Goal: Task Accomplishment & Management: Use online tool/utility

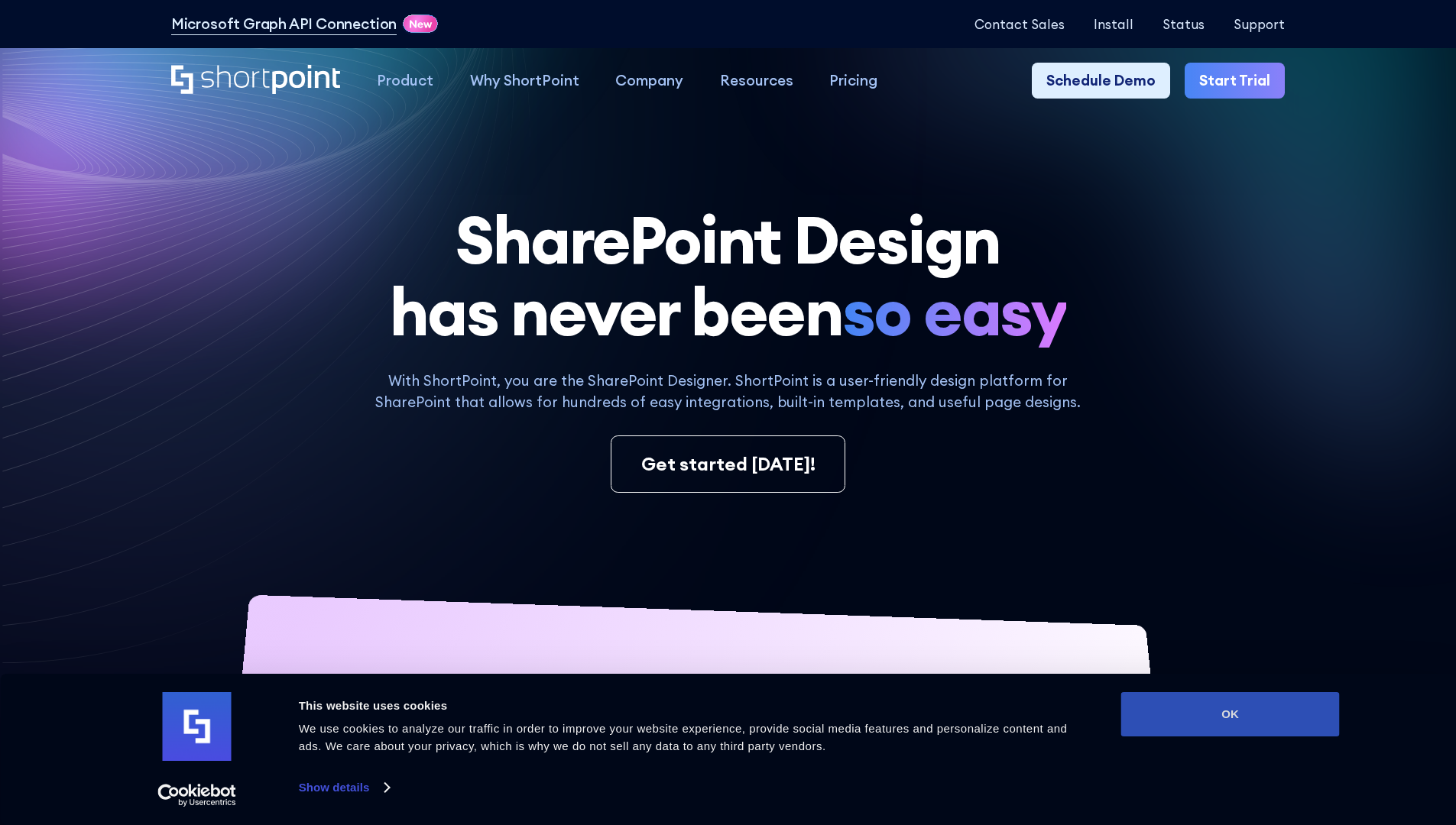
click at [1230, 715] on button "OK" at bounding box center [1230, 715] width 218 height 44
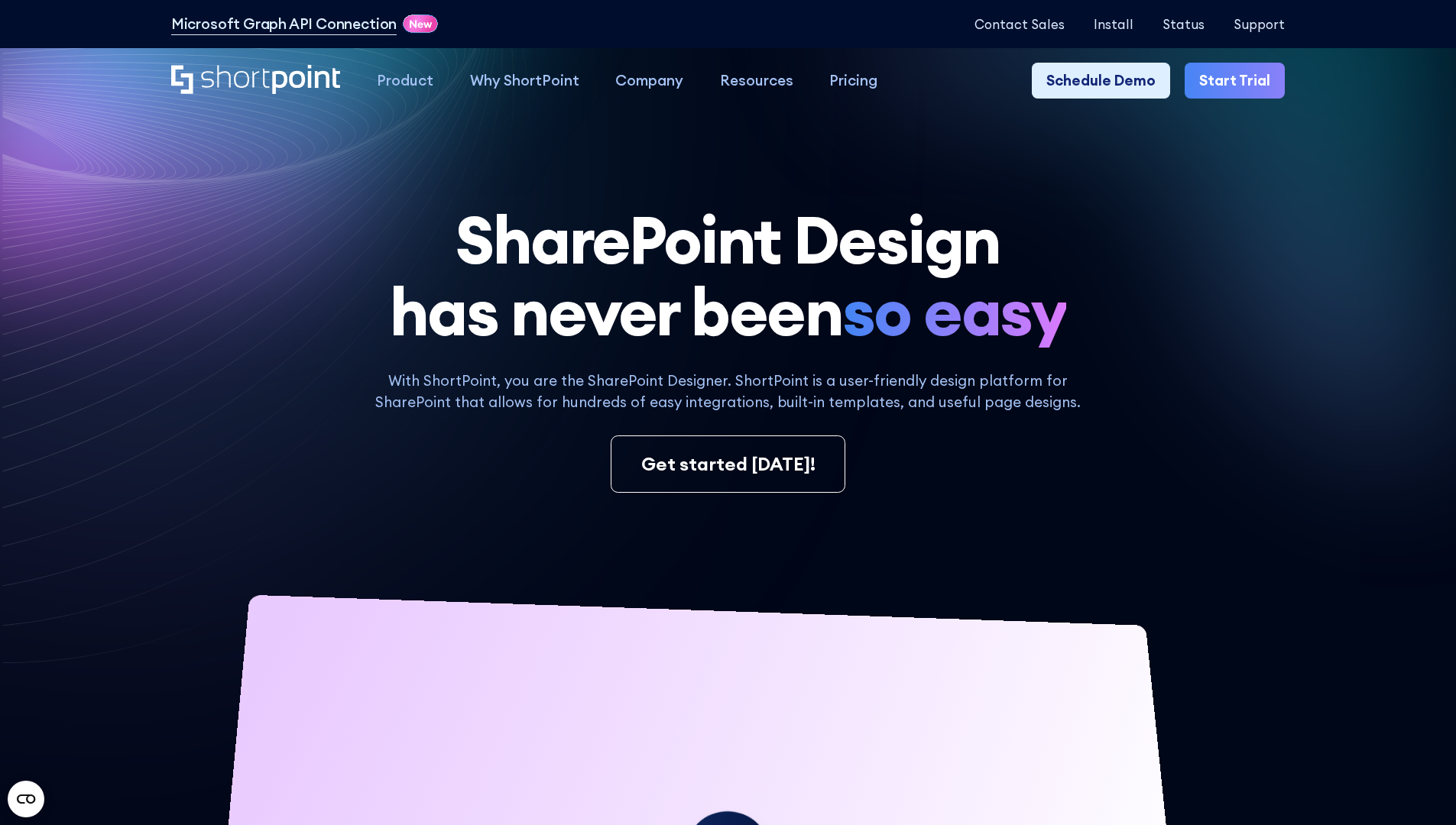
click at [1240, 81] on link "Start Trial" at bounding box center [1234, 81] width 101 height 37
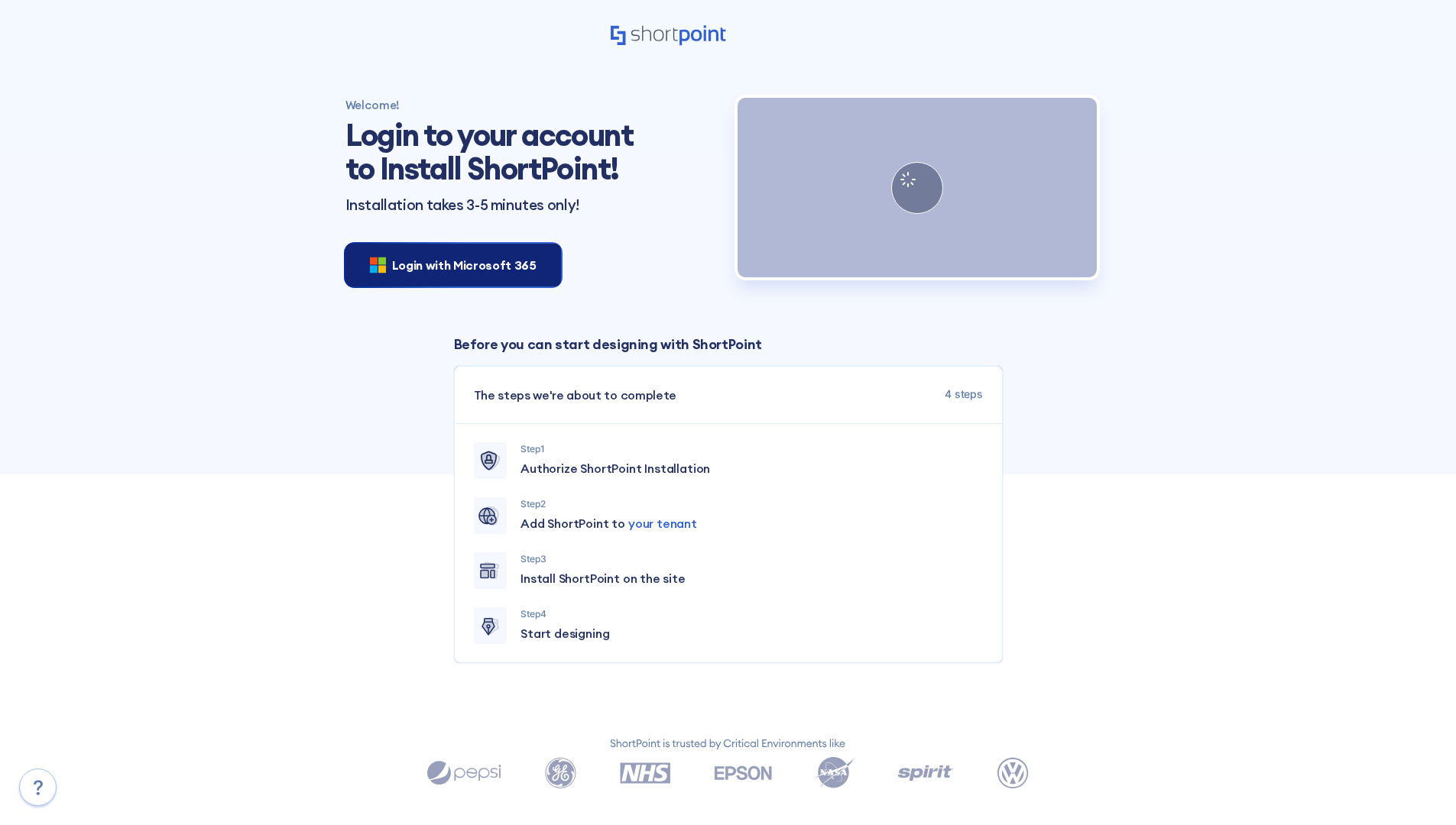
click at [448, 264] on span "Login with Microsoft 365" at bounding box center [465, 265] width 145 height 18
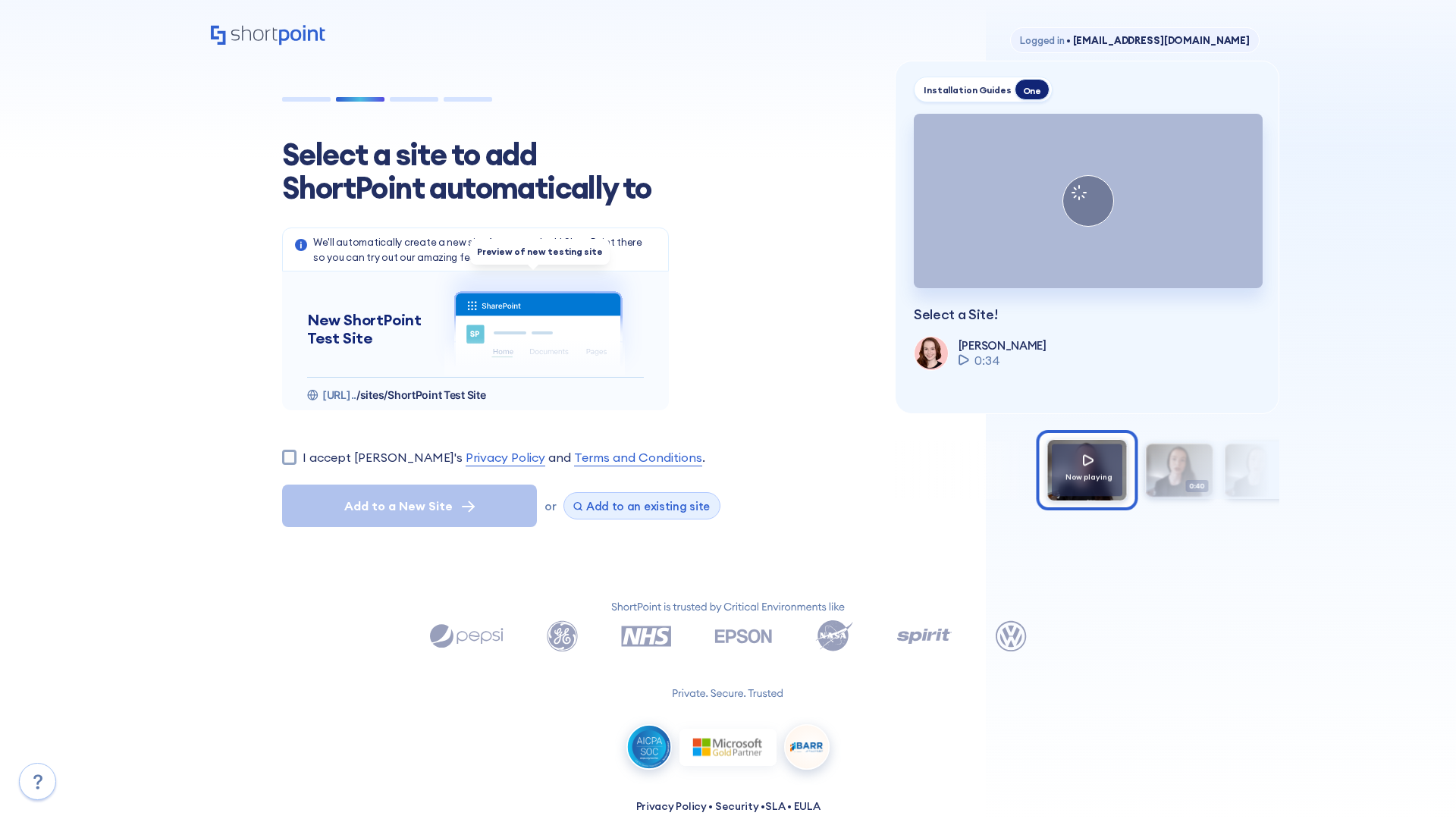
click at [630, 506] on span "Add to an existing site" at bounding box center [648, 506] width 124 height 14
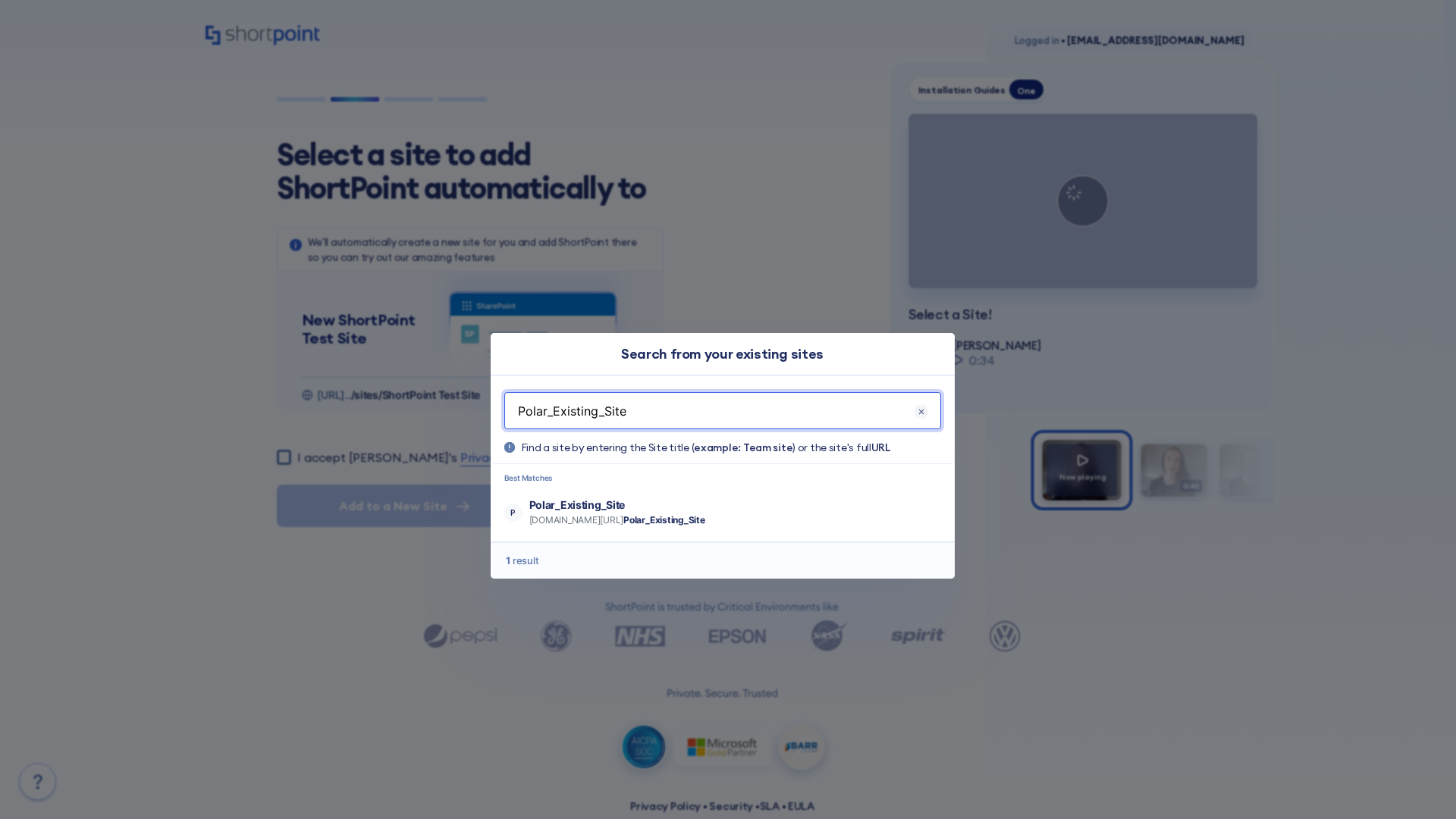
click at [661, 504] on p "Polar_Existing_Site" at bounding box center [617, 505] width 176 height 15
click at [289, 450] on input "I accept [PERSON_NAME]'s Privacy Policy and Terms and Conditions ." at bounding box center [284, 457] width 14 height 14
checkbox input "true"
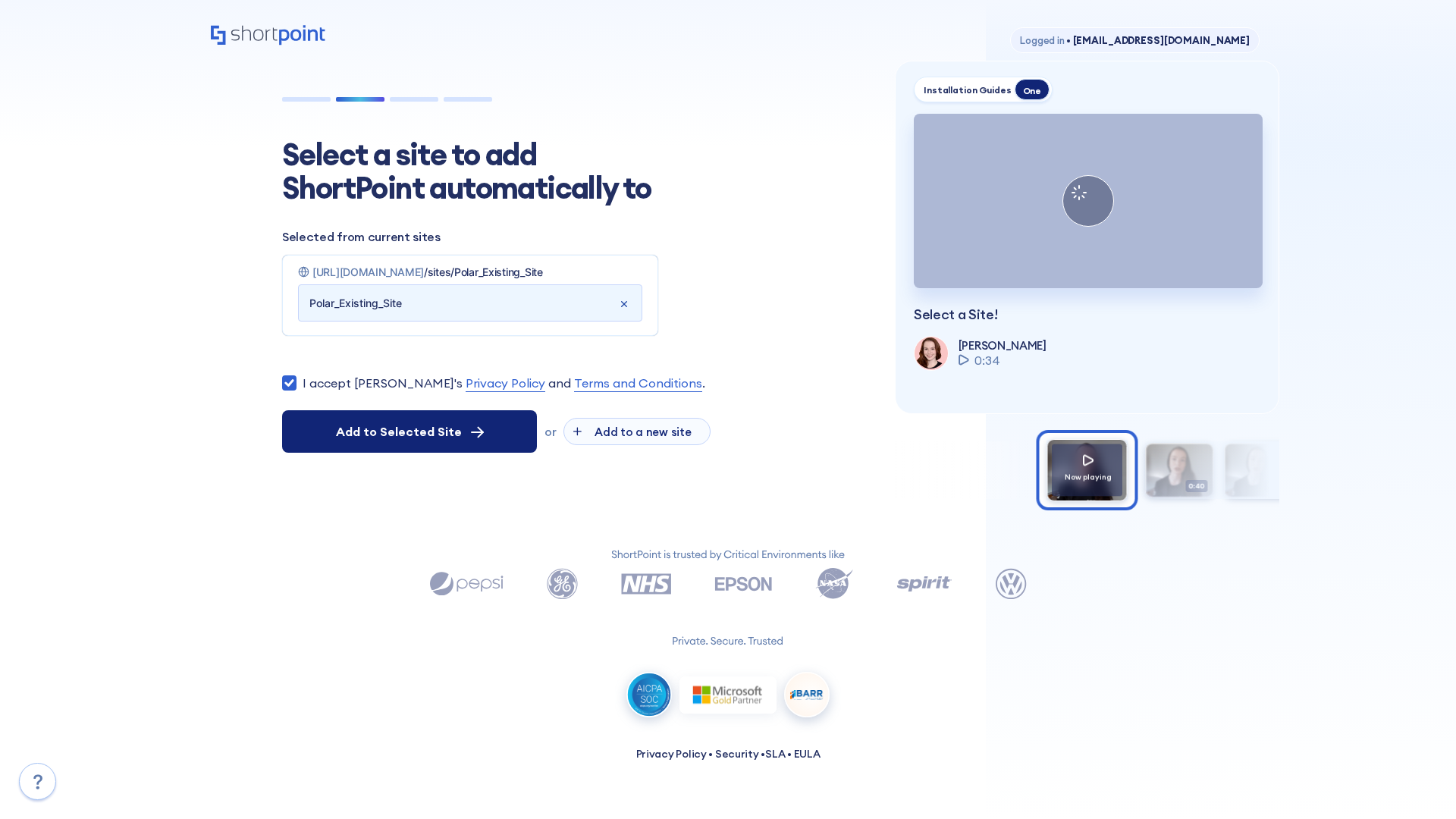
click at [410, 441] on span "Add to Selected Site" at bounding box center [399, 432] width 126 height 18
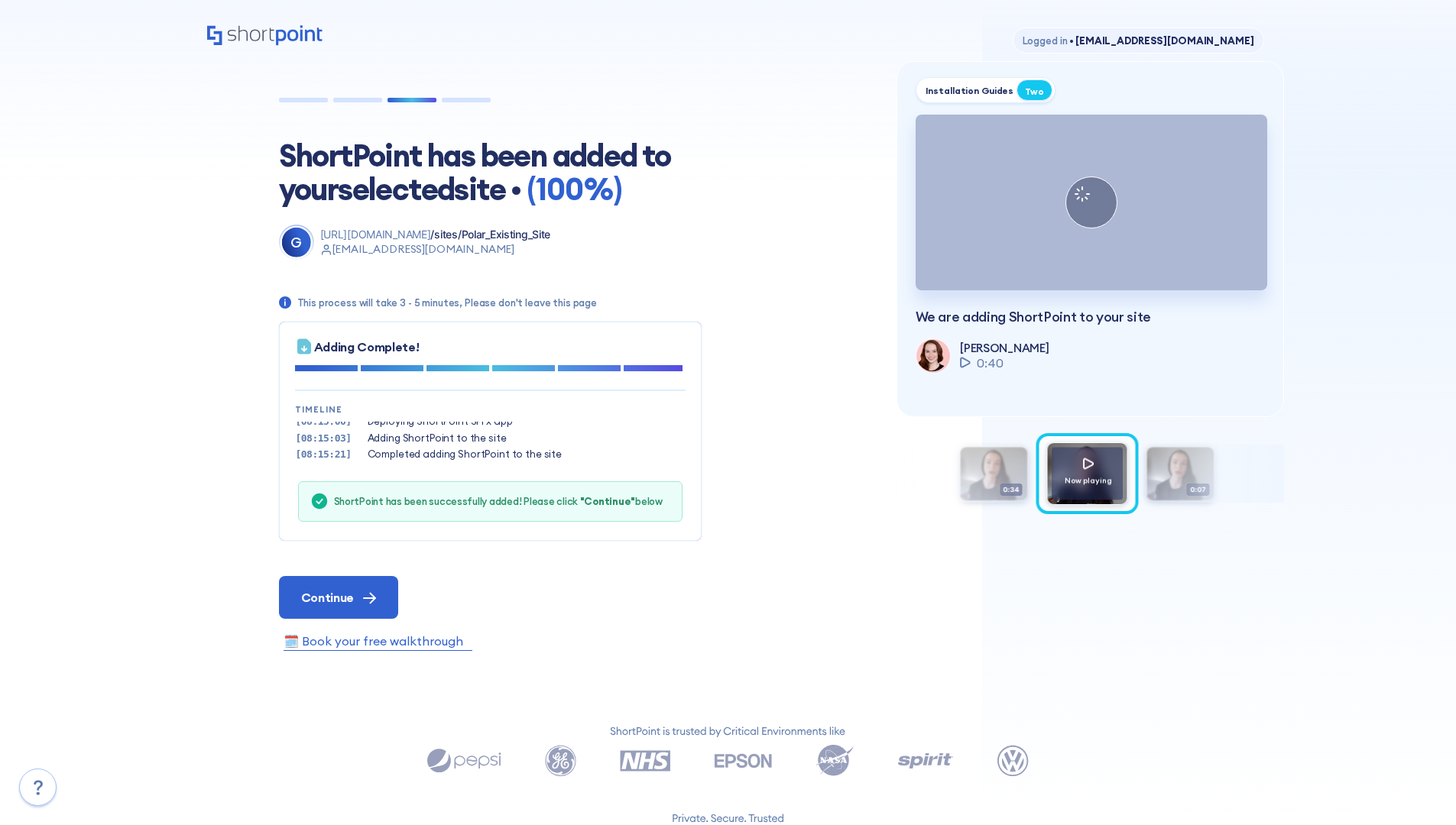
scroll to position [46, 0]
click at [338, 597] on span "Continue" at bounding box center [328, 598] width 53 height 18
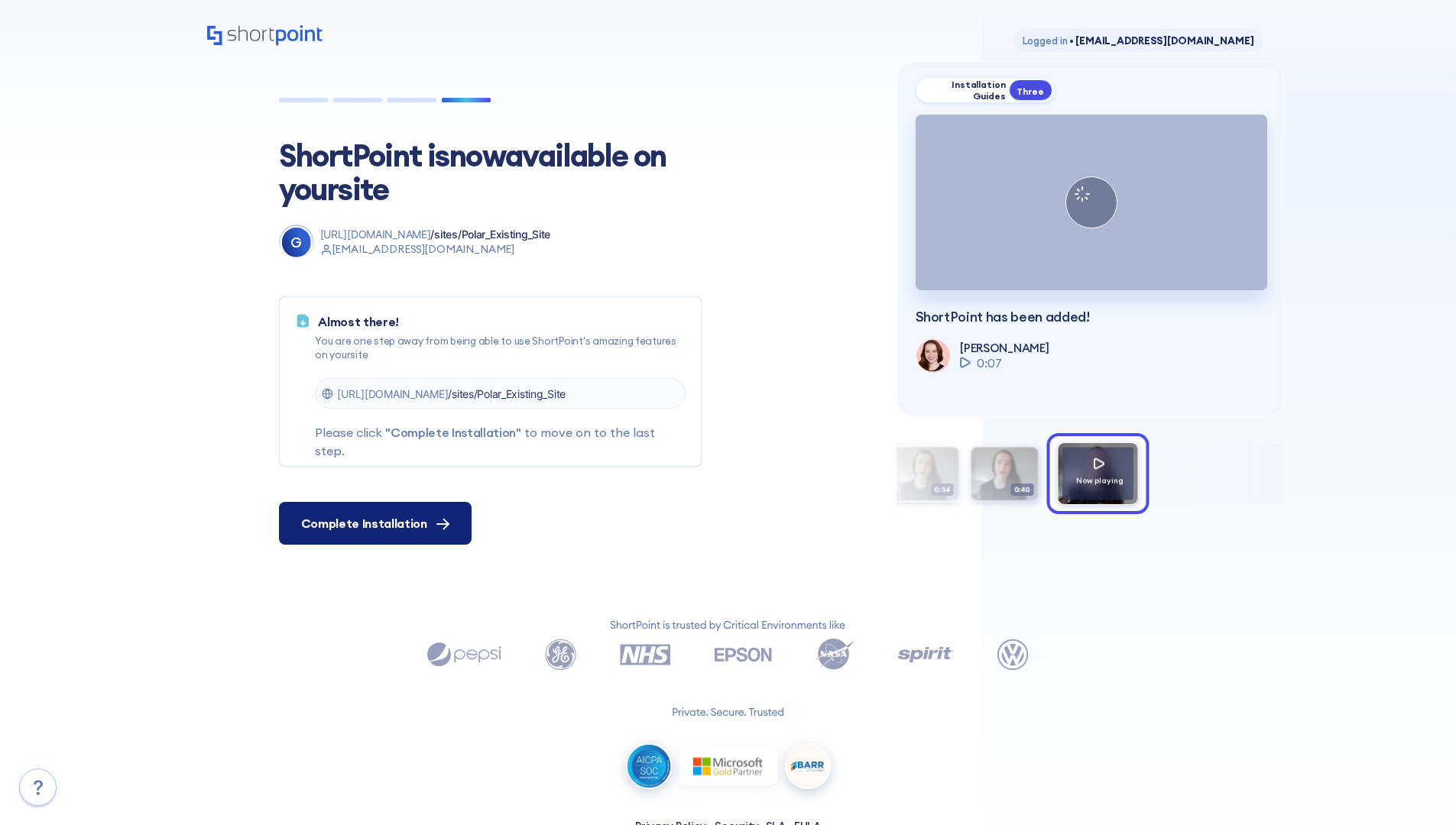
click at [373, 523] on span "Complete Installation" at bounding box center [364, 523] width 126 height 18
